Goal: Find specific page/section: Find specific page/section

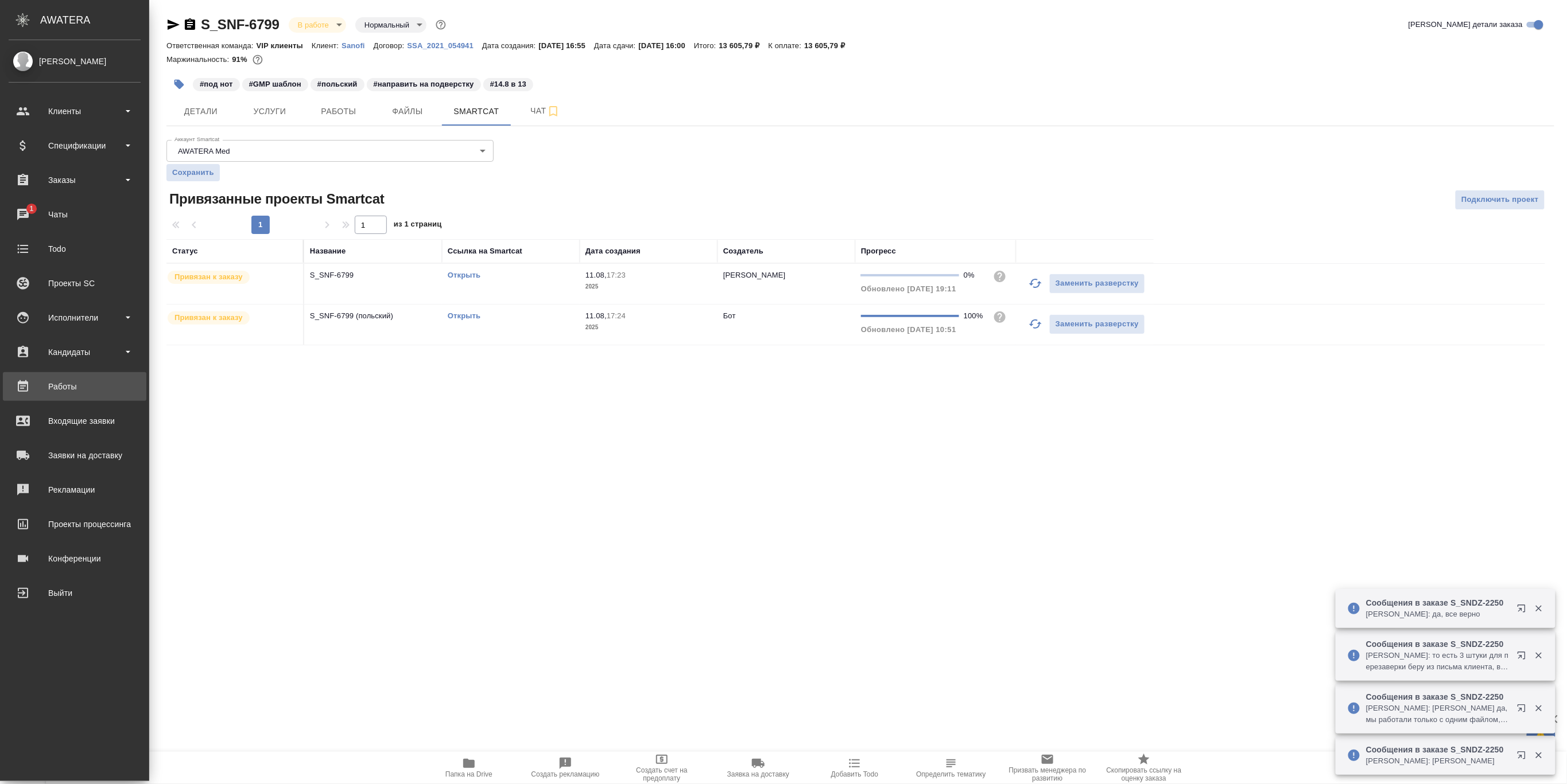
click at [67, 378] on div "Работы" at bounding box center [74, 386] width 132 height 17
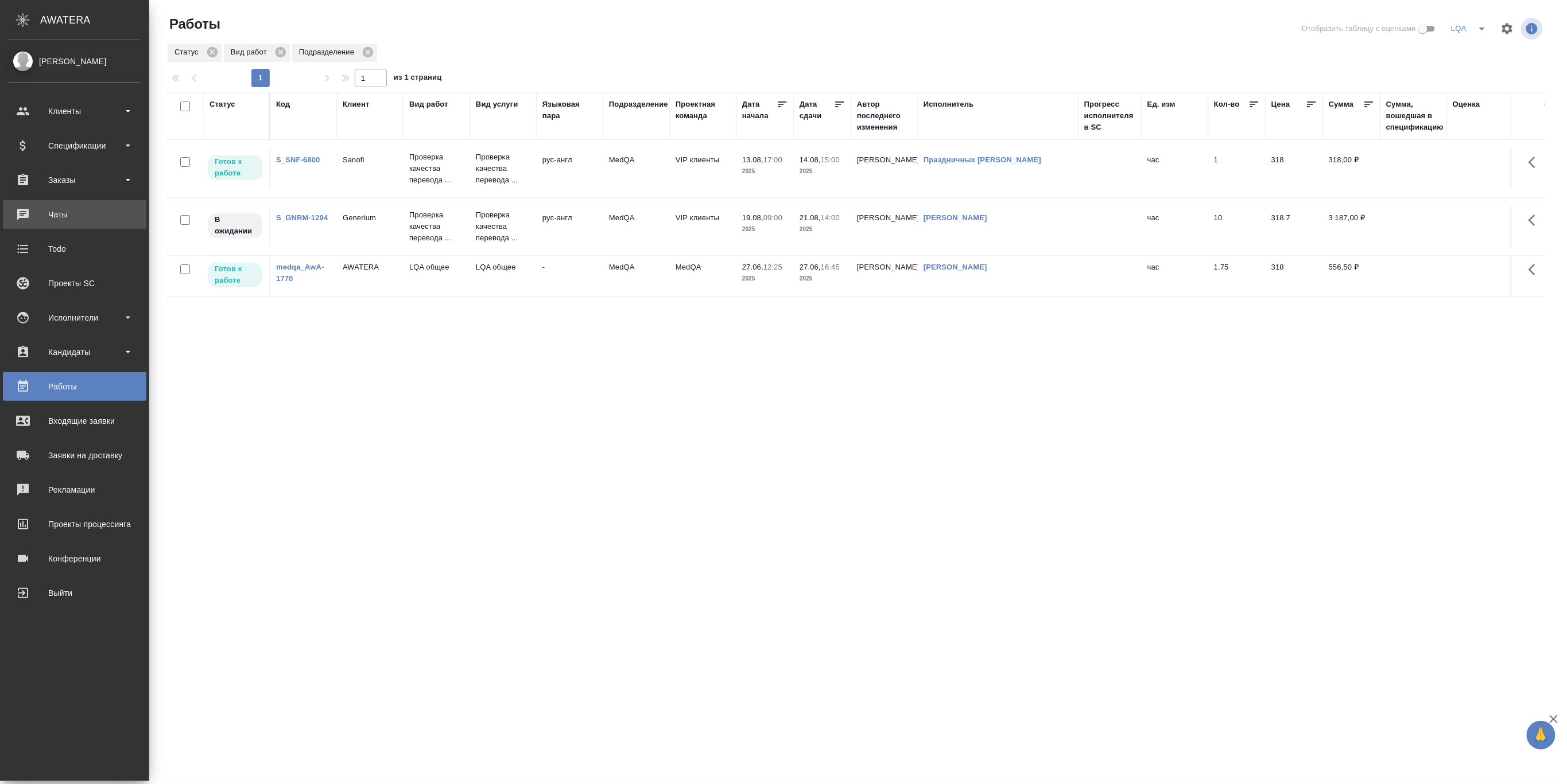
click at [63, 216] on div "Чаты" at bounding box center [74, 214] width 132 height 17
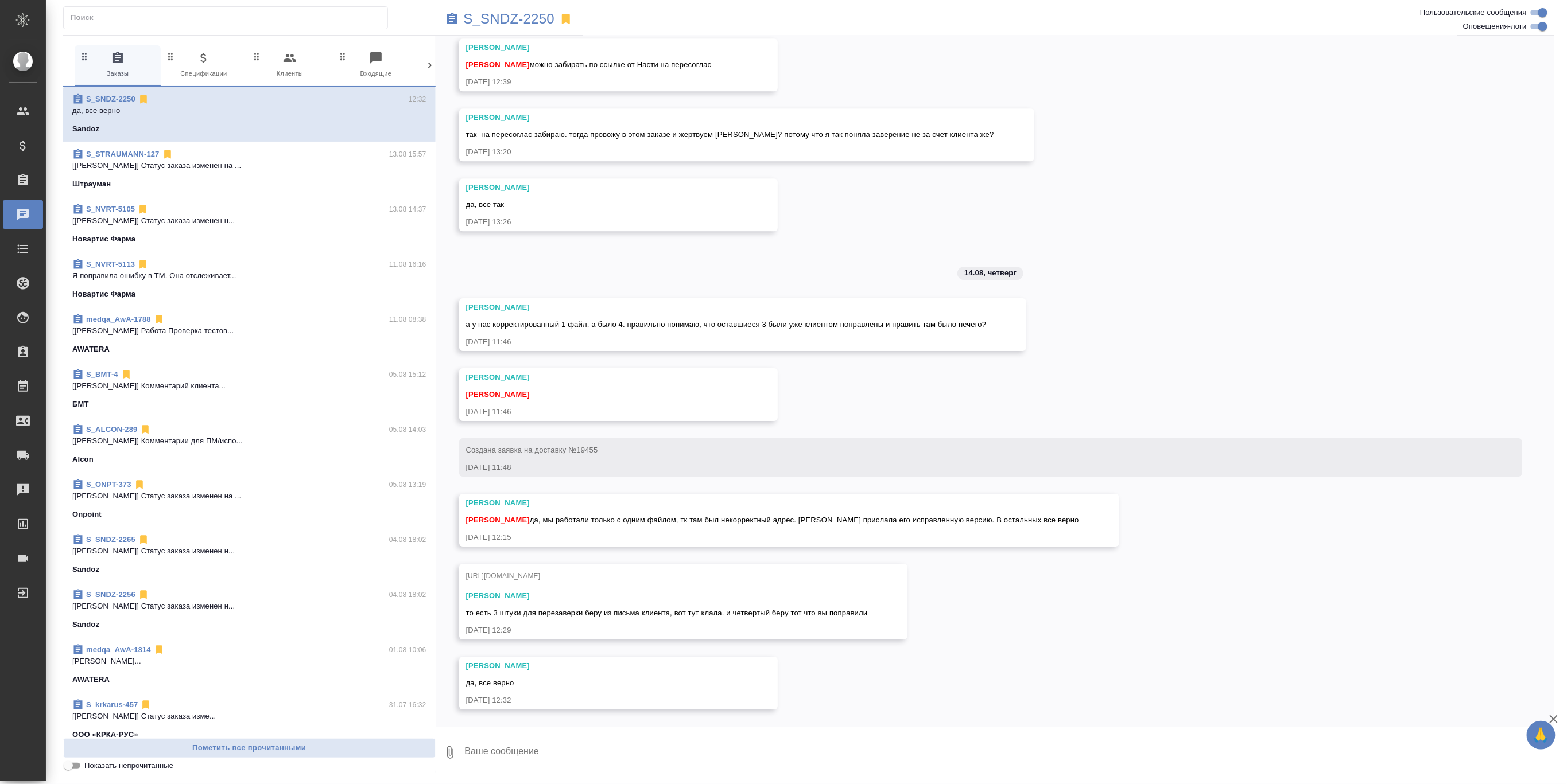
scroll to position [21416, 0]
click at [1499, 318] on div "15.07, вторник [Кабаргина Анна] Клиент оставил комментарий: 15.07.25, 17:44 16.…" at bounding box center [995, 381] width 1118 height 691
click at [510, 19] on p "S_SNDZ-2250" at bounding box center [509, 19] width 92 height 11
click at [914, 254] on div "15.07, вторник [Кабаргина Анна] Клиент оставил комментарий: 15.07.25, 17:44 16.…" at bounding box center [995, 381] width 1118 height 691
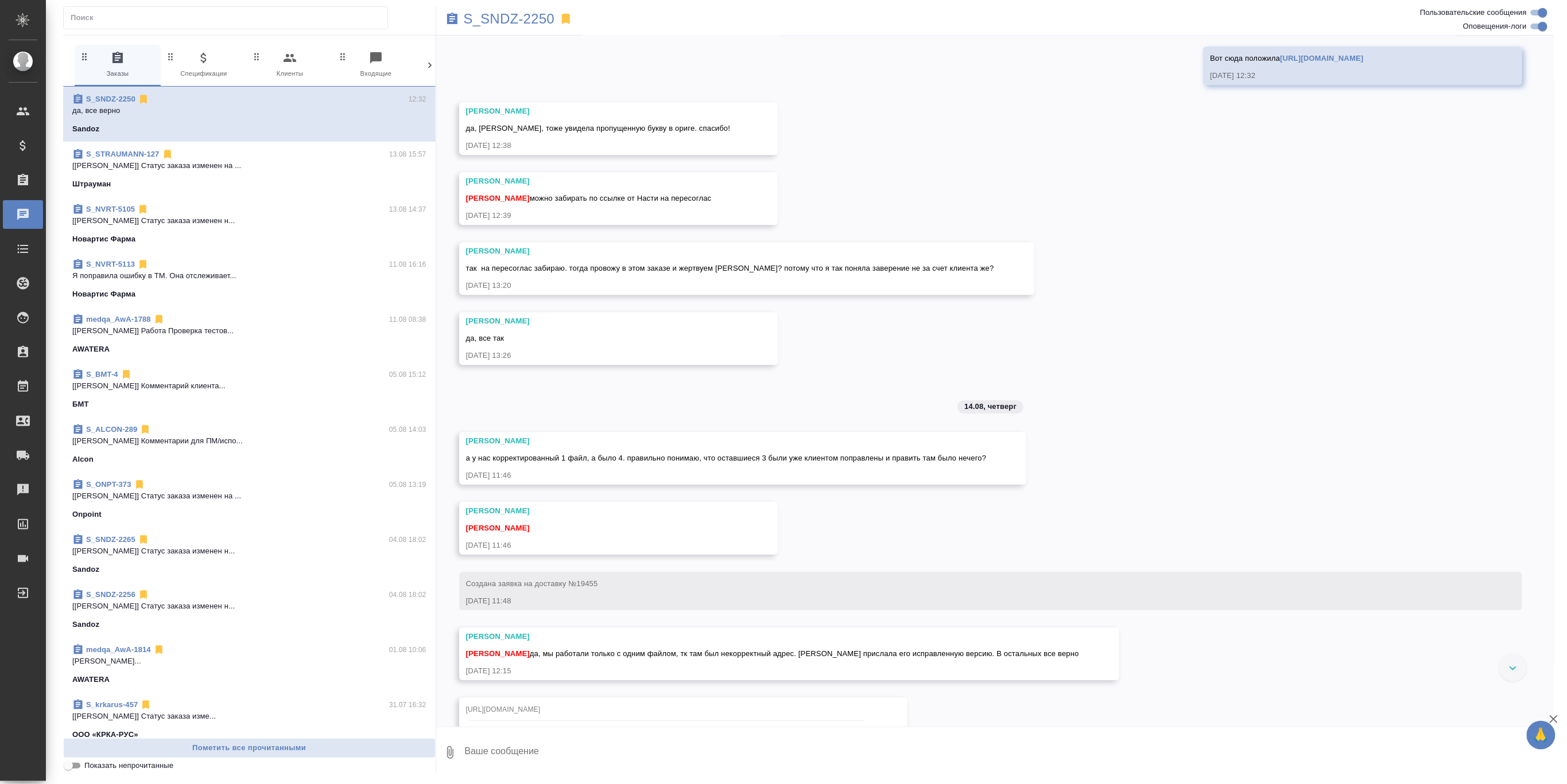
scroll to position [20496, 0]
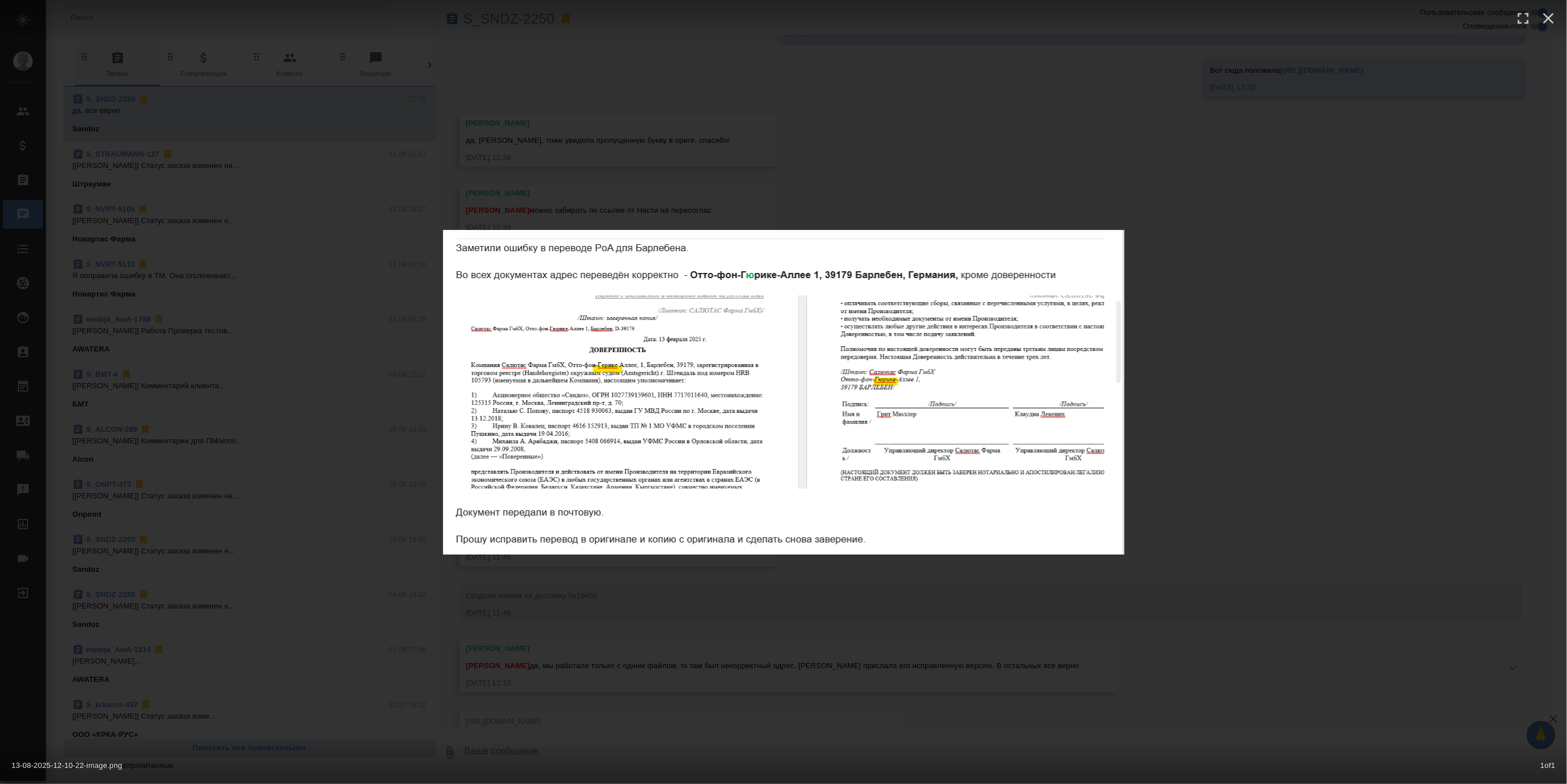
click at [1063, 155] on div "13-08-2025-12-10-22-image.png 1 of 1" at bounding box center [784, 392] width 1567 height 784
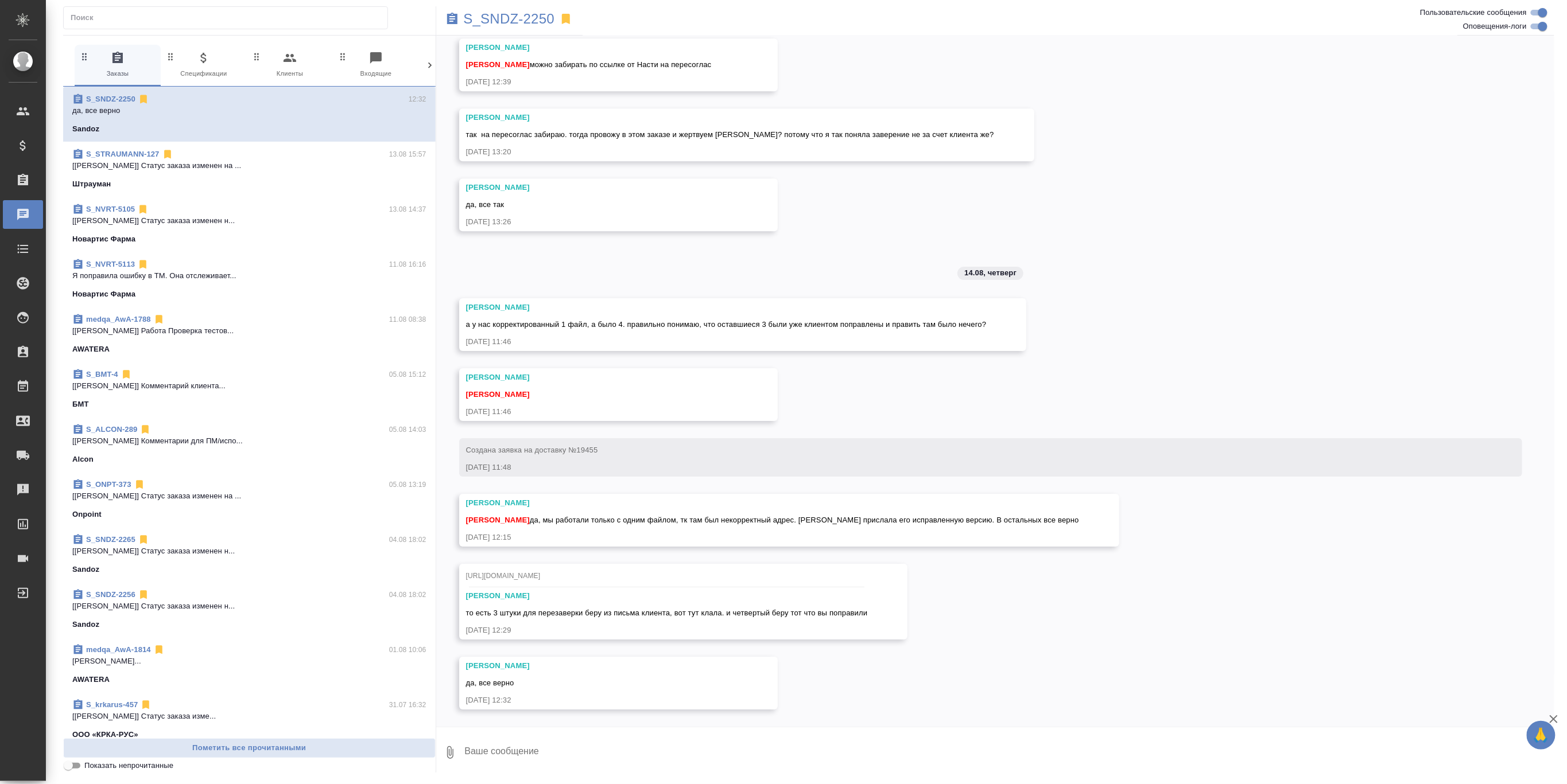
scroll to position [21416, 0]
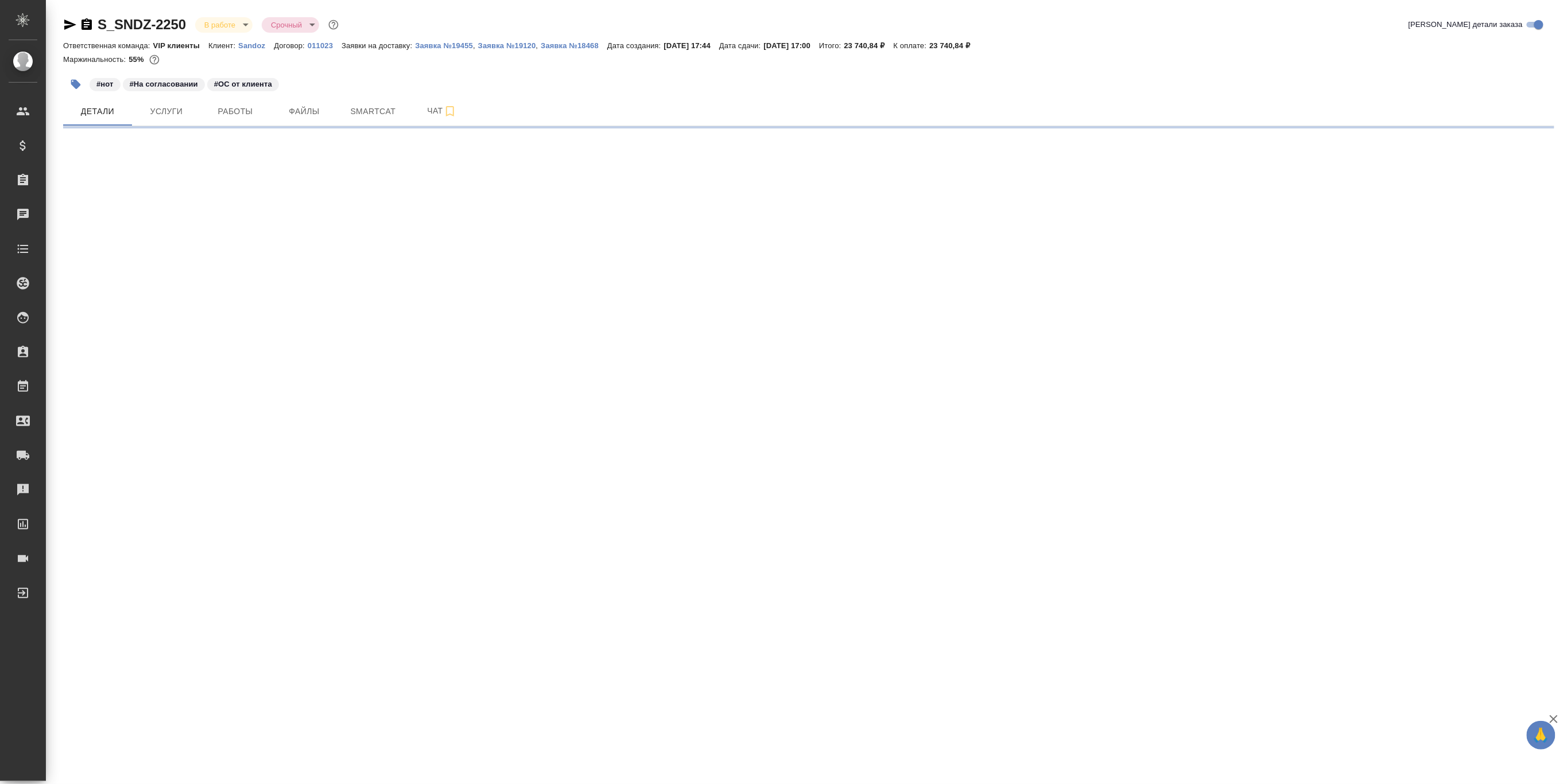
select select "RU"
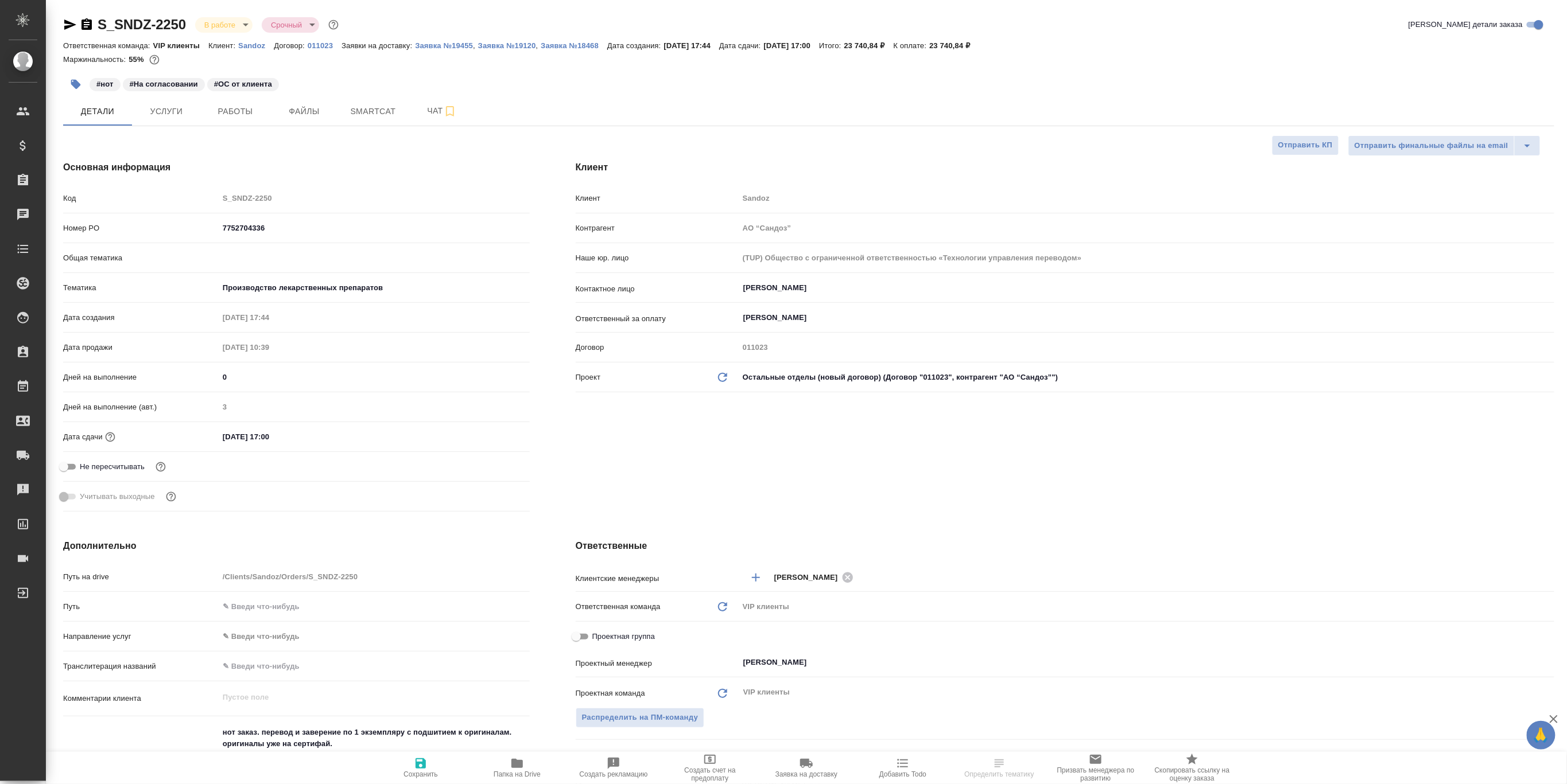
type textarea "x"
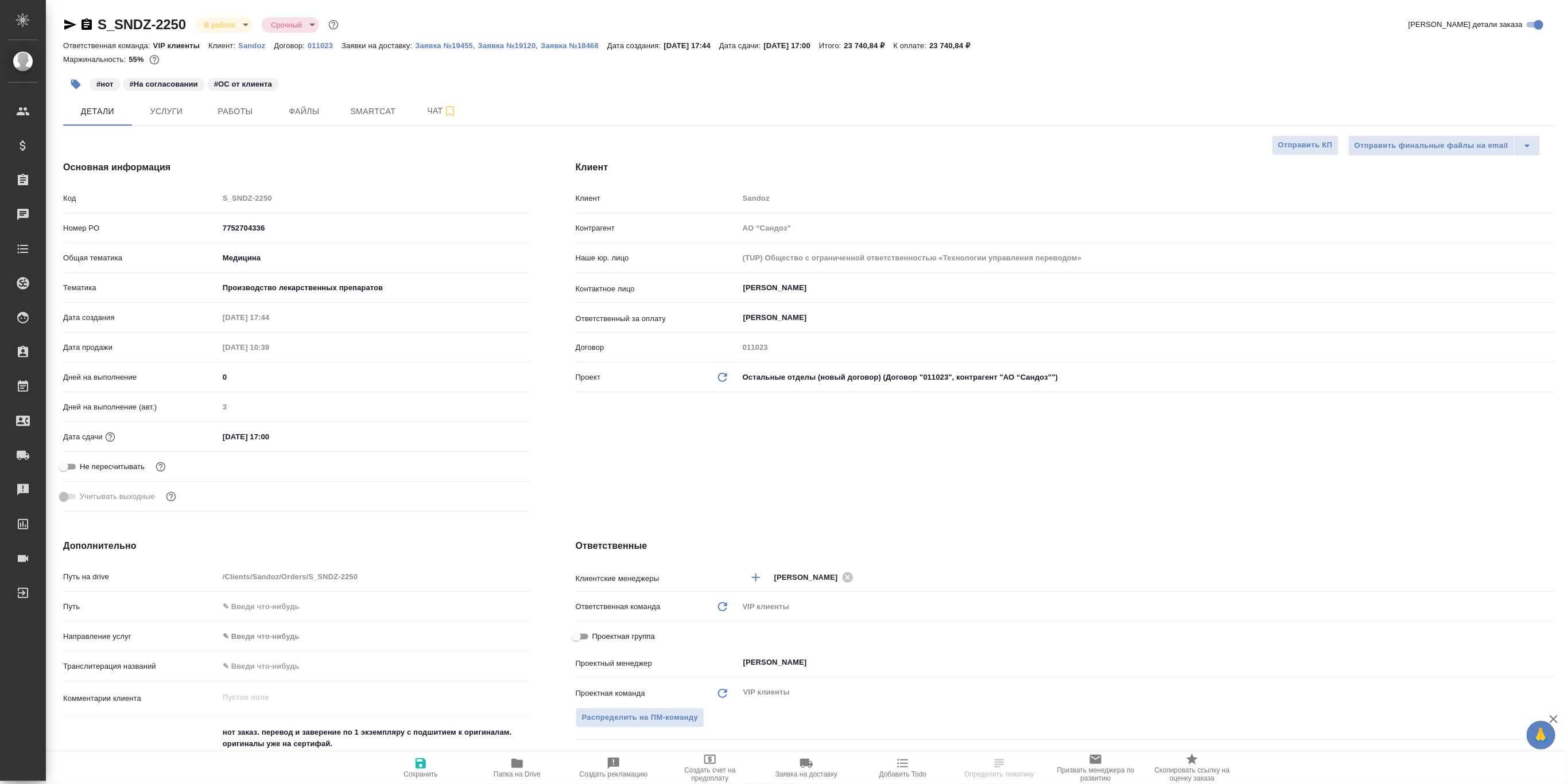
type textarea "x"
click at [362, 109] on span "Smartcat" at bounding box center [373, 111] width 55 height 14
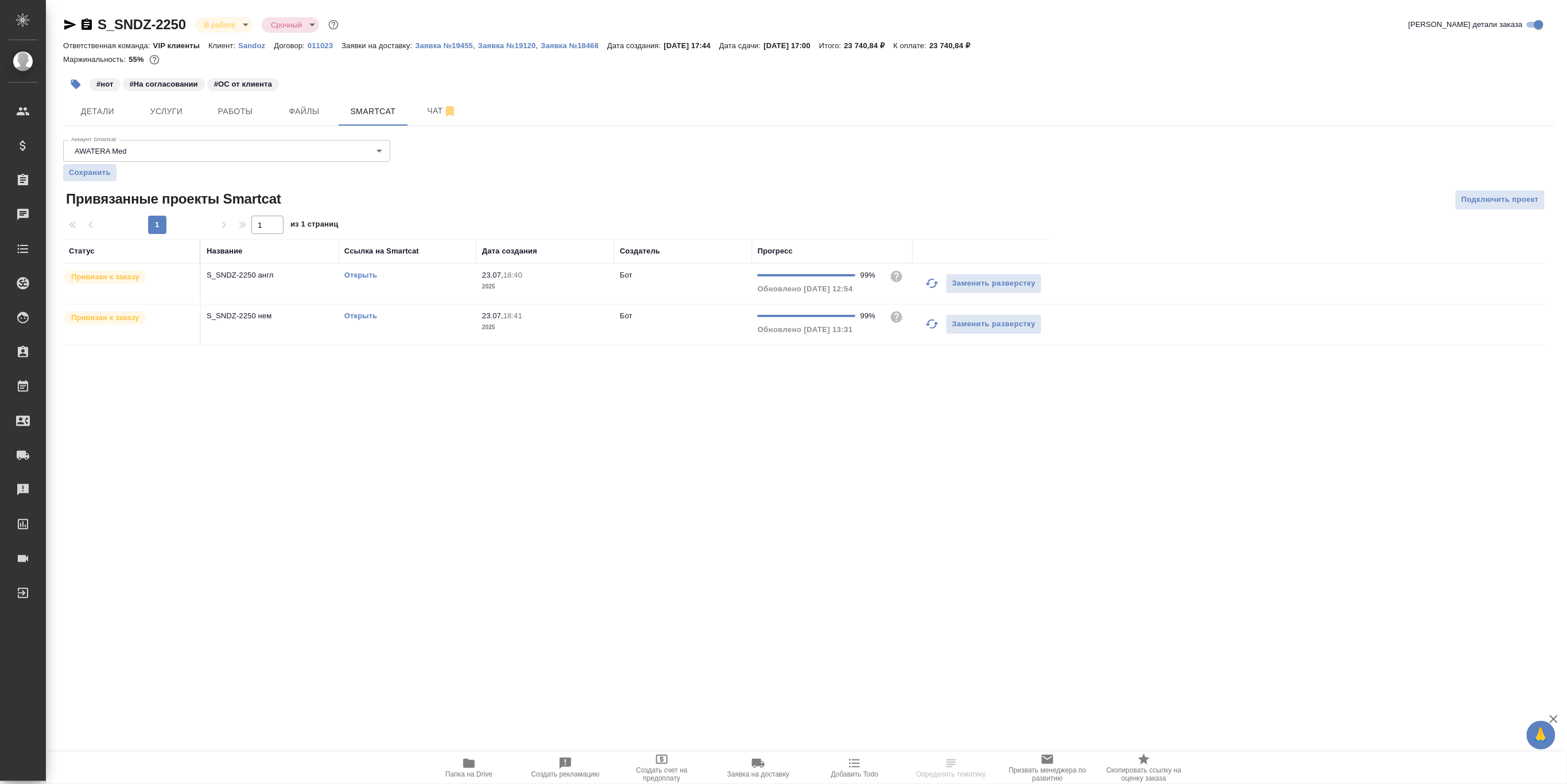
click at [359, 315] on link "Открыть" at bounding box center [361, 316] width 33 height 9
